Goal: Task Accomplishment & Management: Use online tool/utility

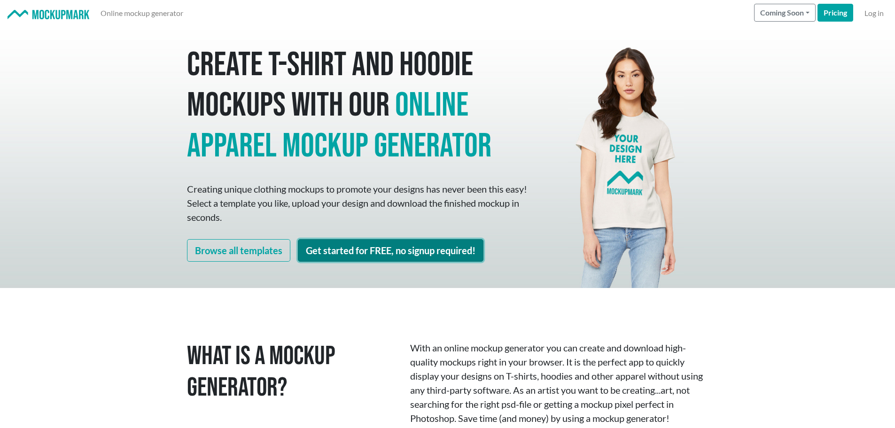
click at [378, 249] on link "Get started for FREE, no signup required!" at bounding box center [391, 250] width 186 height 23
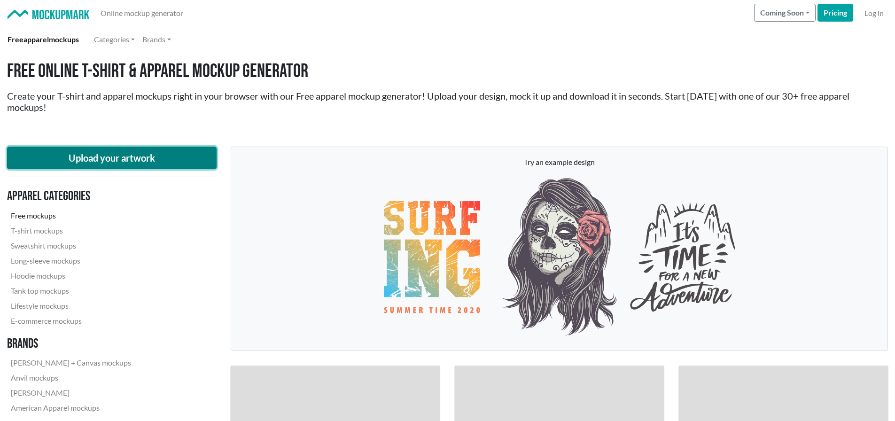
click at [133, 152] on button "Upload your artwork" at bounding box center [112, 158] width 210 height 23
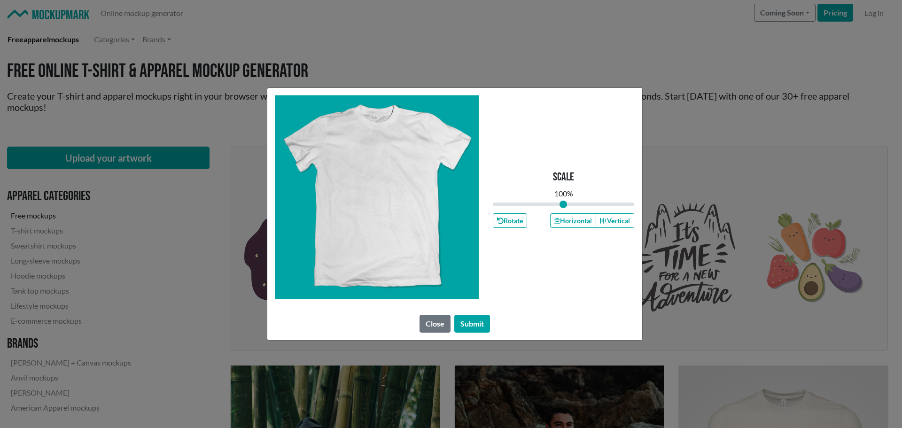
type input "1"
click at [387, 180] on span at bounding box center [377, 191] width 88 height 117
click at [575, 223] on button "Horizontal" at bounding box center [573, 220] width 46 height 15
drag, startPoint x: 471, startPoint y: 326, endPoint x: 527, endPoint y: 283, distance: 70.7
click at [471, 326] on button "Submit" at bounding box center [472, 324] width 36 height 18
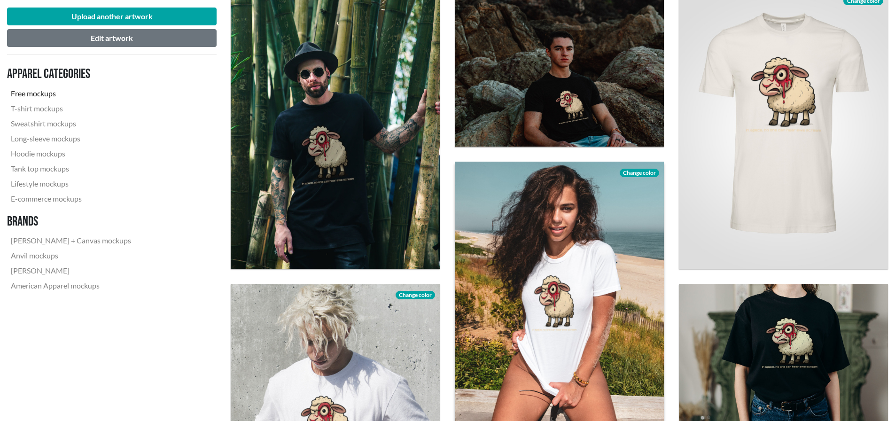
scroll to position [329, 0]
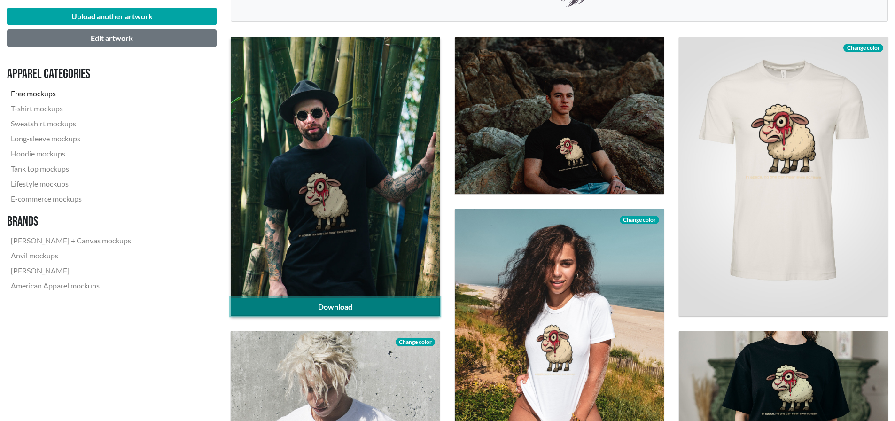
click at [365, 302] on link "Download" at bounding box center [335, 307] width 209 height 18
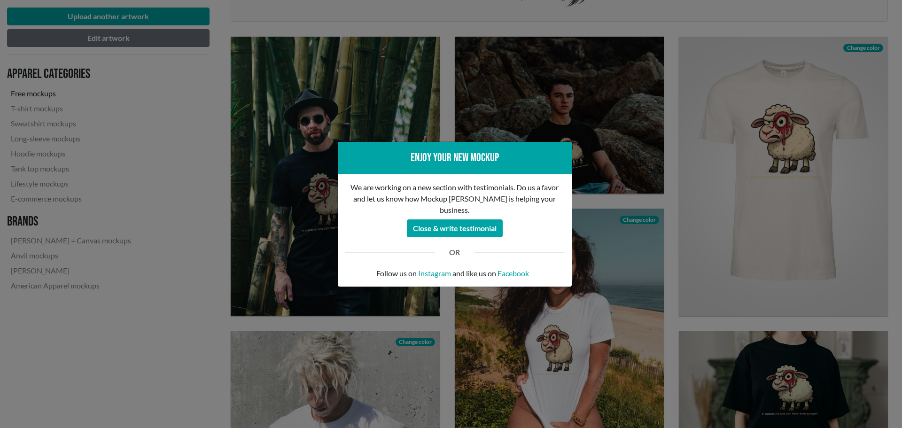
click at [673, 259] on div "Enjoy your new mockup We are working on a new section with testimonials. Do us …" at bounding box center [451, 214] width 902 height 428
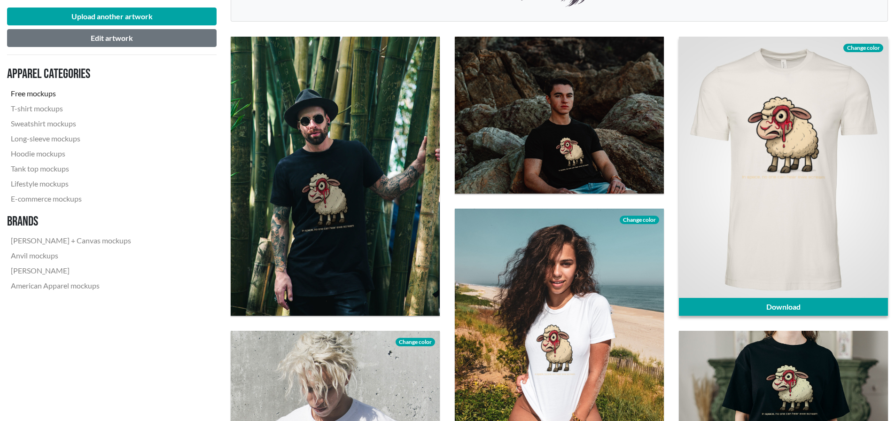
click at [780, 203] on div at bounding box center [783, 176] width 209 height 279
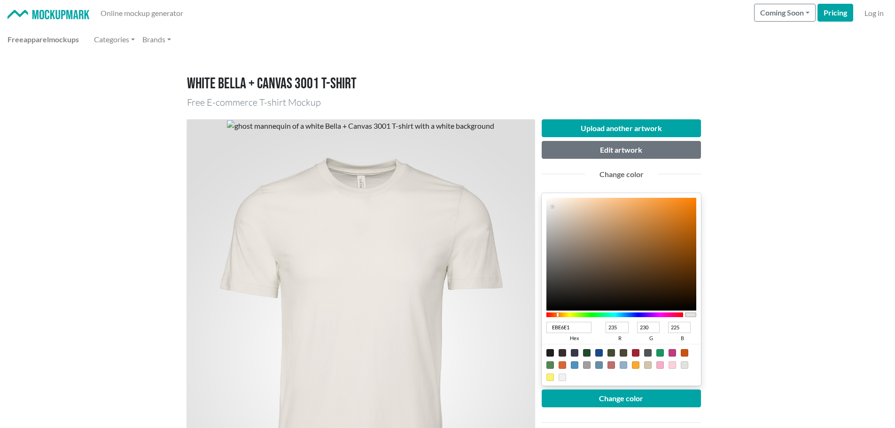
click at [574, 352] on div at bounding box center [575, 353] width 8 height 8
type input "37384A"
type input "55"
type input "56"
type input "74"
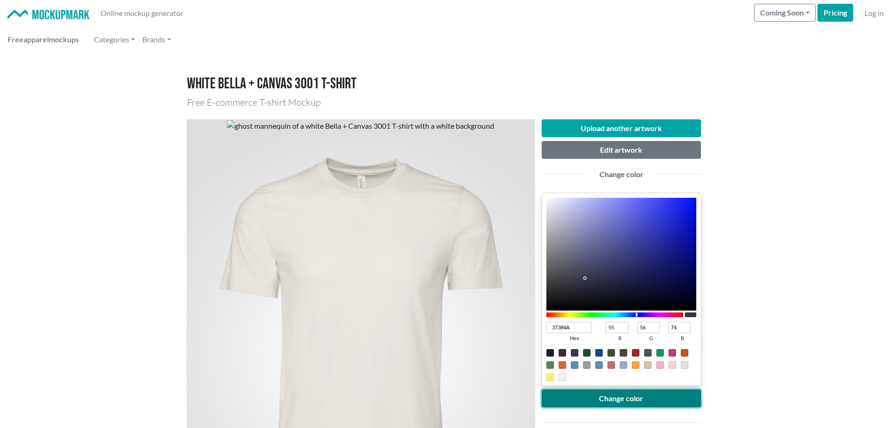
click at [608, 398] on button "Change color" at bounding box center [622, 398] width 160 height 18
